Goal: Task Accomplishment & Management: Manage account settings

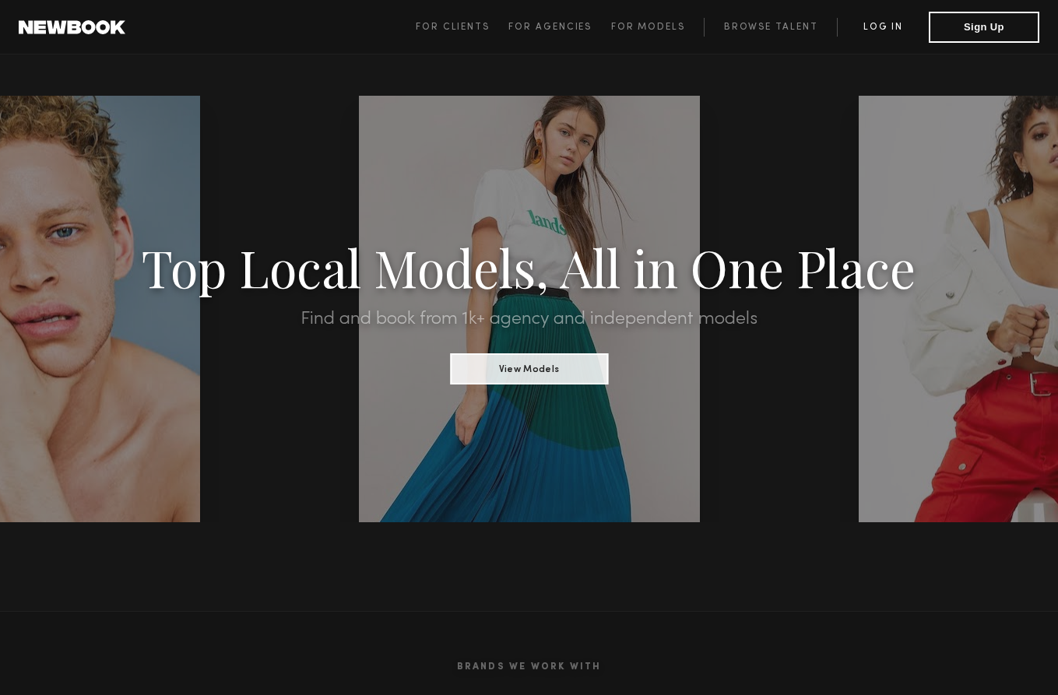
click at [874, 34] on link "Log in" at bounding box center [883, 27] width 92 height 19
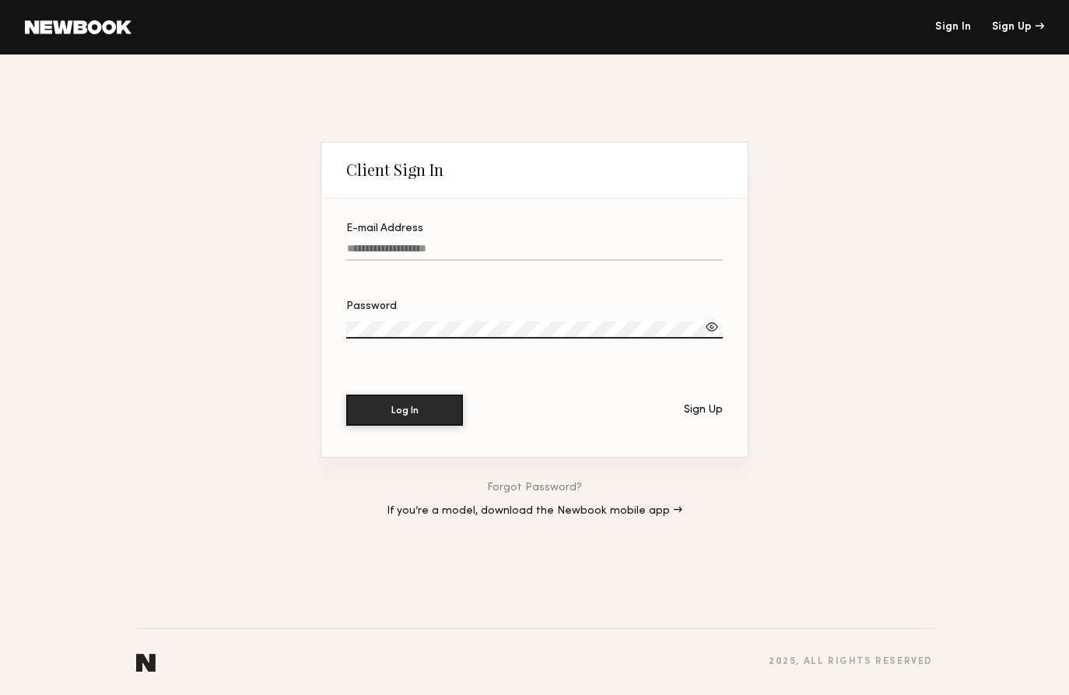
click at [528, 239] on label "E-mail Address" at bounding box center [534, 249] width 377 height 53
click at [528, 243] on input "E-mail Address" at bounding box center [534, 252] width 377 height 18
drag, startPoint x: 498, startPoint y: 264, endPoint x: 416, endPoint y: 290, distance: 86.6
click at [471, 276] on section "E-mail Address Password Log In Sign Up" at bounding box center [534, 327] width 427 height 258
click at [419, 264] on div "Required" at bounding box center [534, 270] width 377 height 12
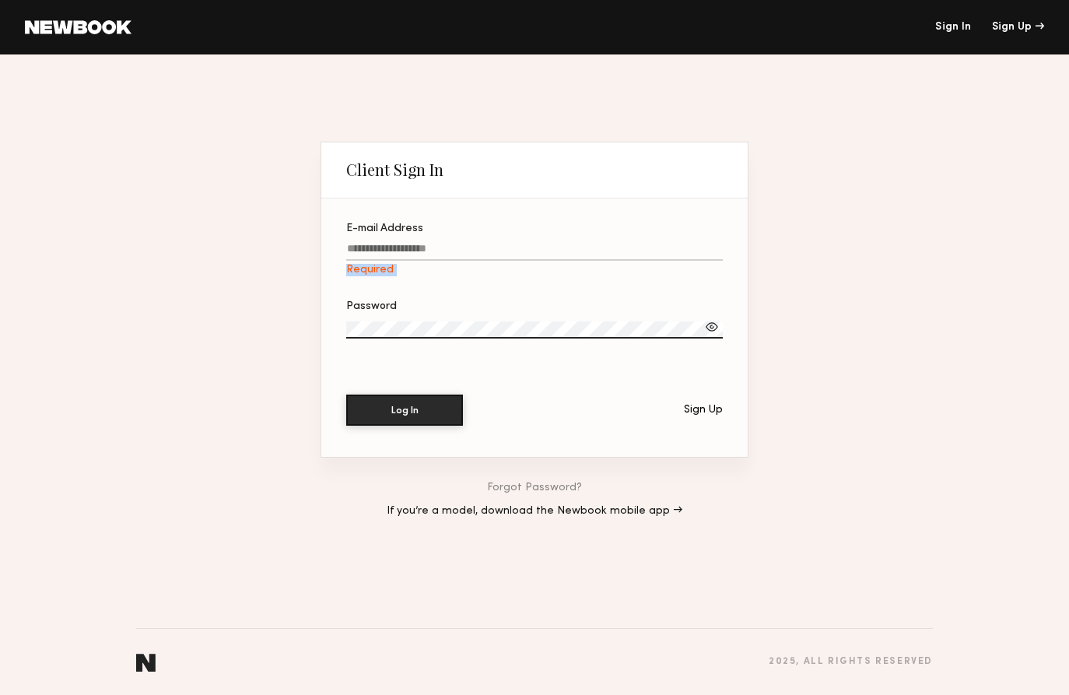
click at [419, 261] on input "E-mail Address Required" at bounding box center [534, 252] width 377 height 18
click at [424, 254] on input "E-mail Address Required" at bounding box center [534, 252] width 377 height 18
click at [405, 250] on input "**********" at bounding box center [534, 252] width 377 height 18
type input "**********"
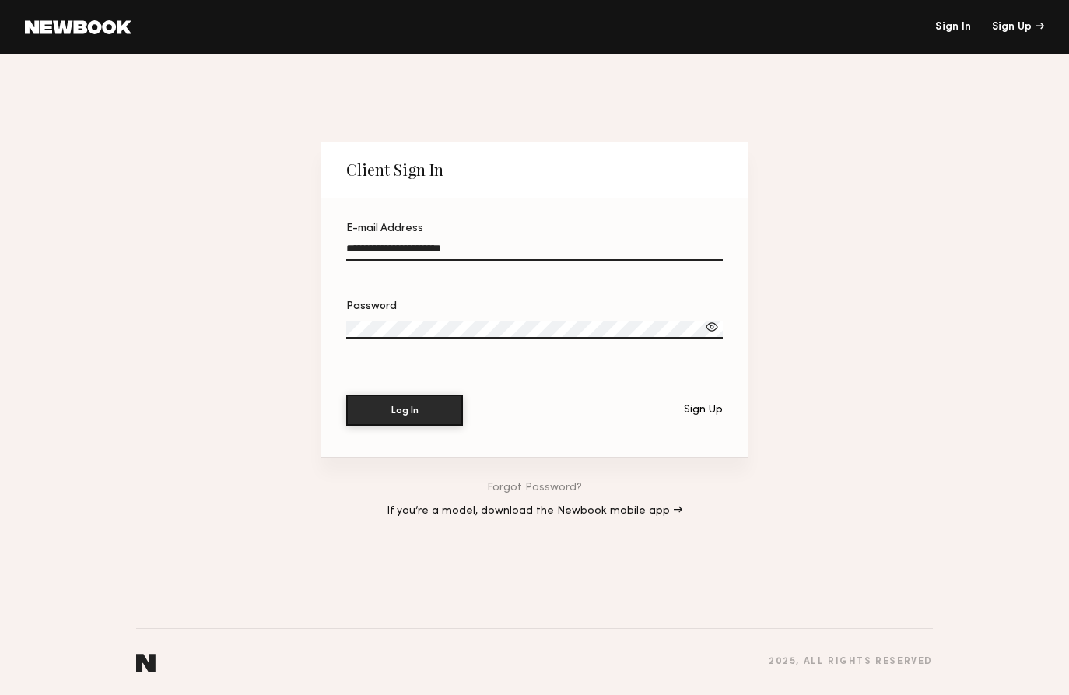
click at [346, 395] on button "Log In" at bounding box center [404, 410] width 117 height 31
click at [711, 321] on div at bounding box center [712, 327] width 16 height 16
click at [455, 404] on button "Log In" at bounding box center [404, 409] width 117 height 31
click at [346, 395] on button "Log In" at bounding box center [404, 410] width 117 height 31
click at [87, 21] on link at bounding box center [78, 27] width 107 height 14
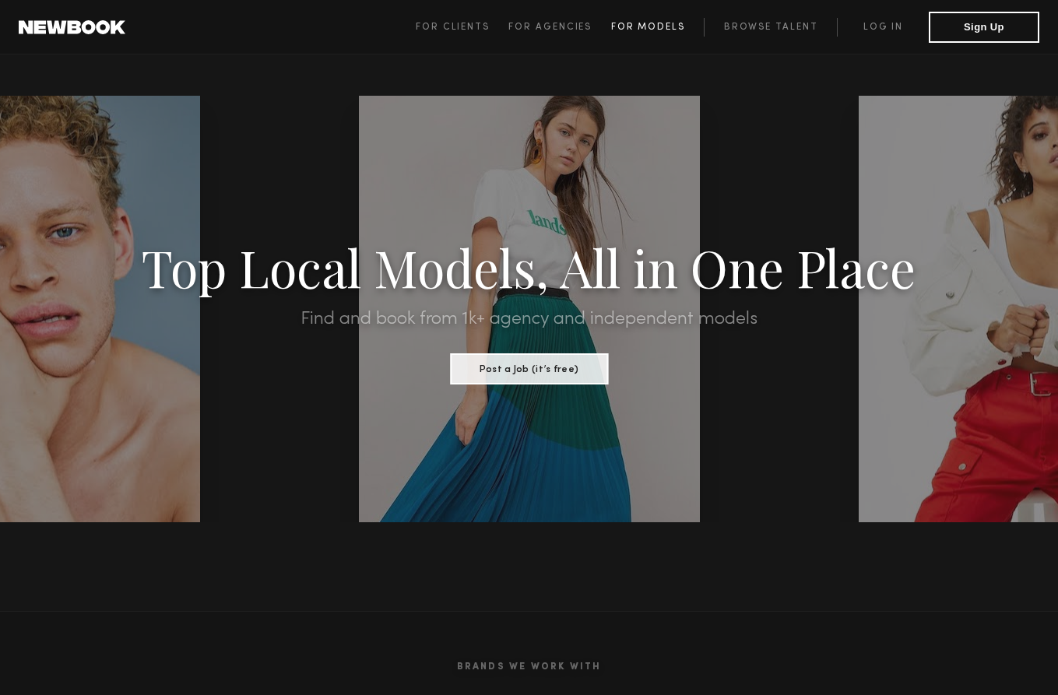
click at [637, 19] on link "For Models" at bounding box center [657, 27] width 93 height 19
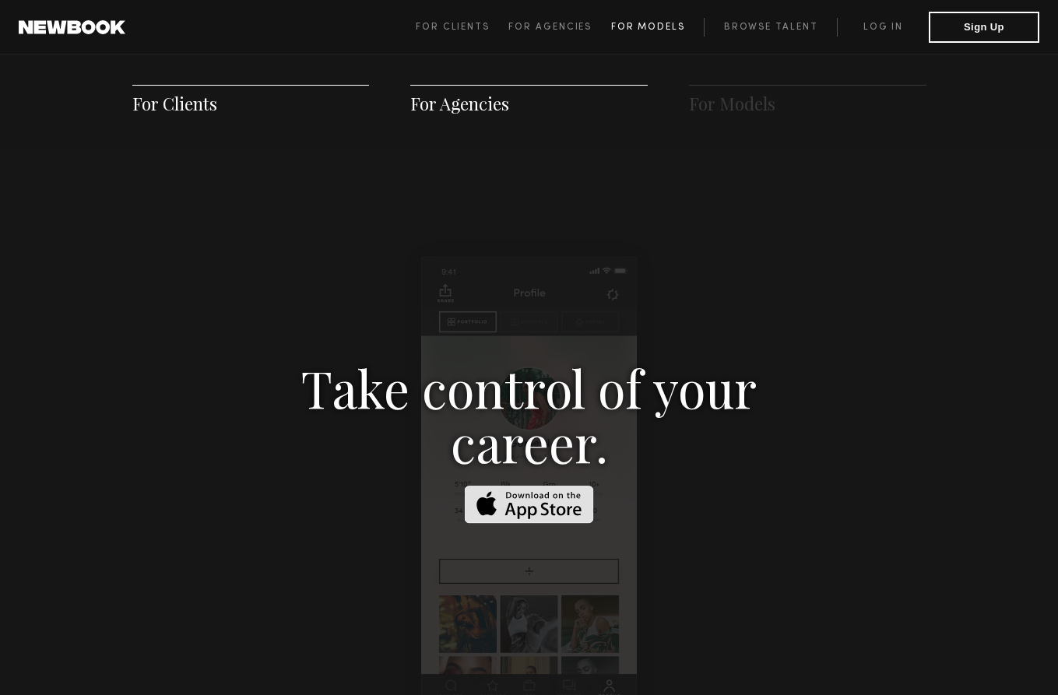
scroll to position [2240, 0]
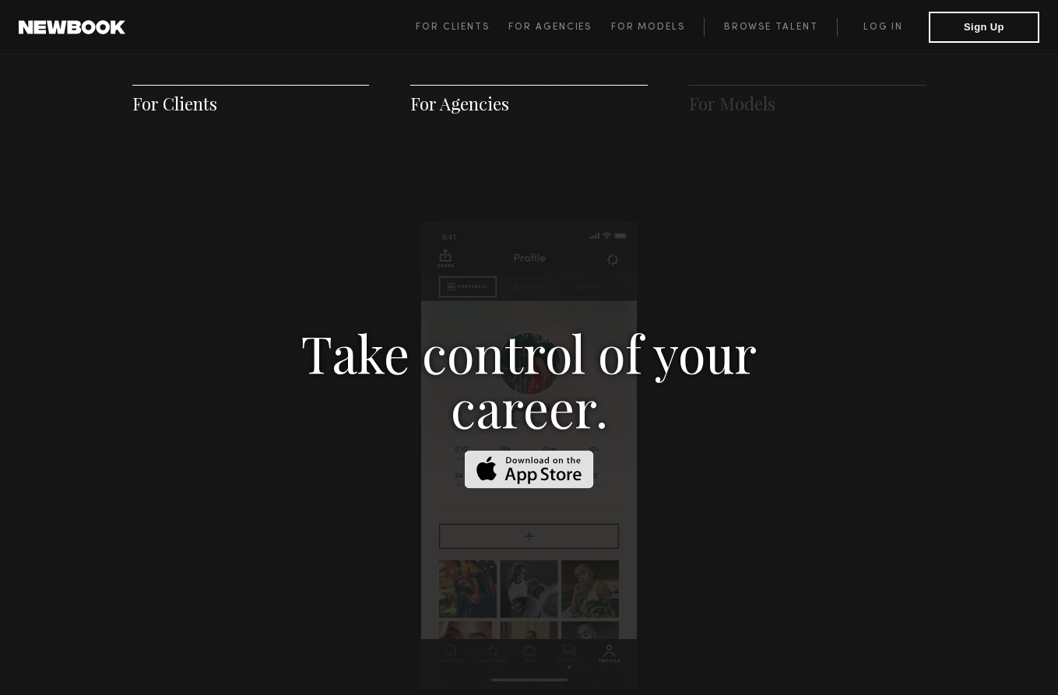
click at [648, 455] on div "Take control of your career." at bounding box center [528, 454] width 675 height 258
click at [754, 106] on span "For Models" at bounding box center [732, 103] width 86 height 23
click at [440, 92] on span "For Agencies" at bounding box center [459, 103] width 99 height 23
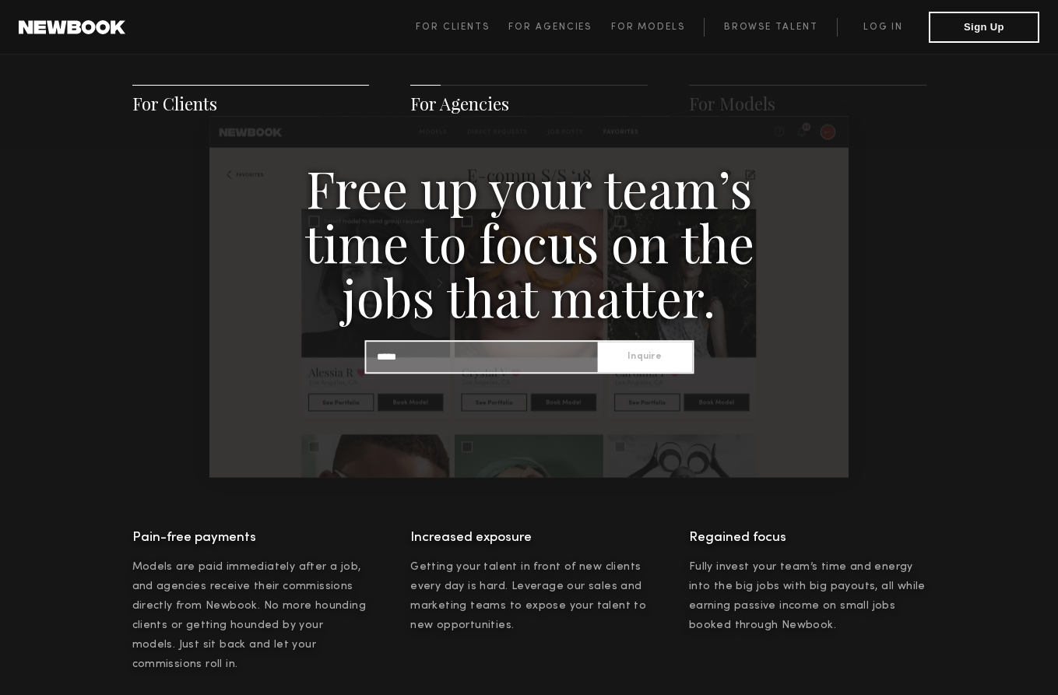
scroll to position [1598, 0]
